Goal: Task Accomplishment & Management: Use online tool/utility

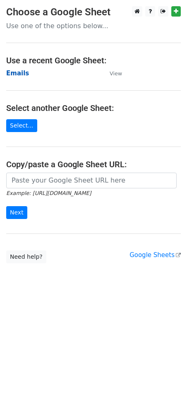
click at [12, 71] on strong "Emails" at bounding box center [17, 73] width 23 height 7
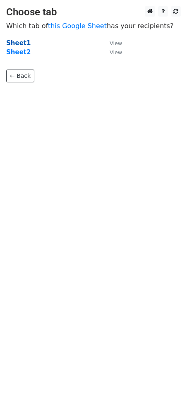
click at [19, 41] on strong "Sheet1" at bounding box center [18, 42] width 24 height 7
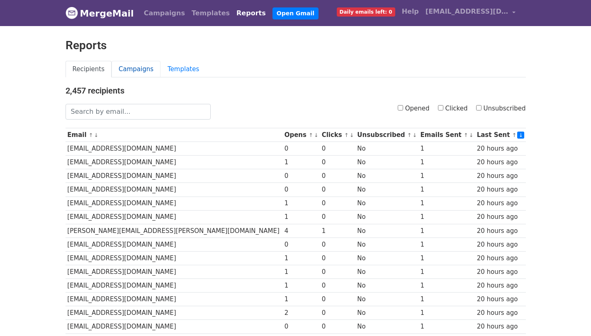
click at [144, 72] on link "Campaigns" at bounding box center [135, 69] width 49 height 17
